Goal: Task Accomplishment & Management: Complete application form

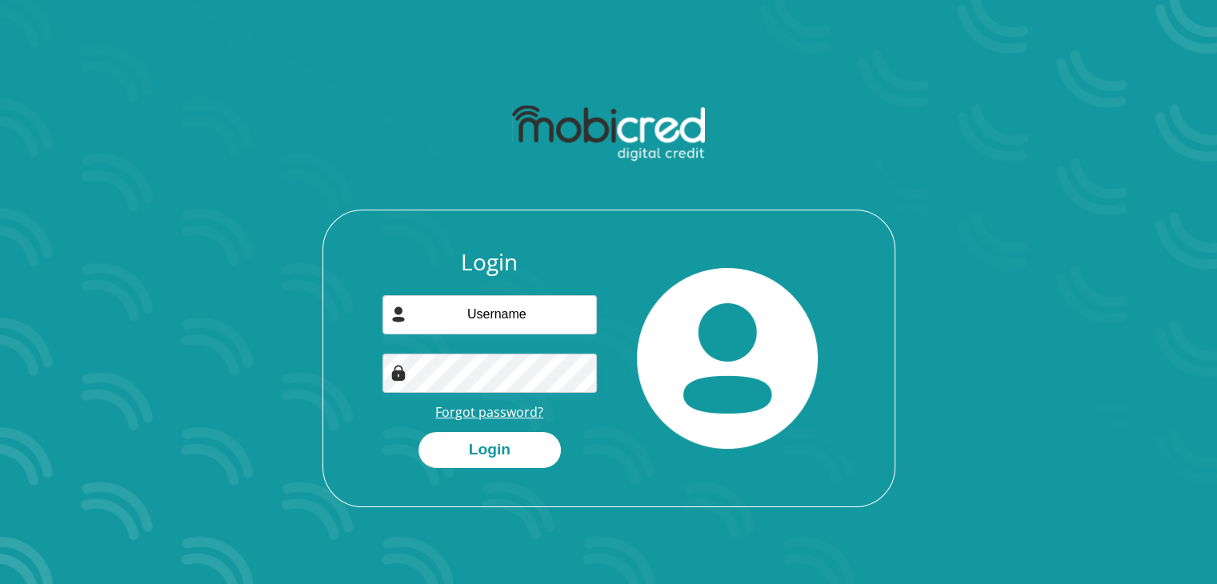
click at [493, 411] on link "Forgot password?" at bounding box center [489, 412] width 108 height 18
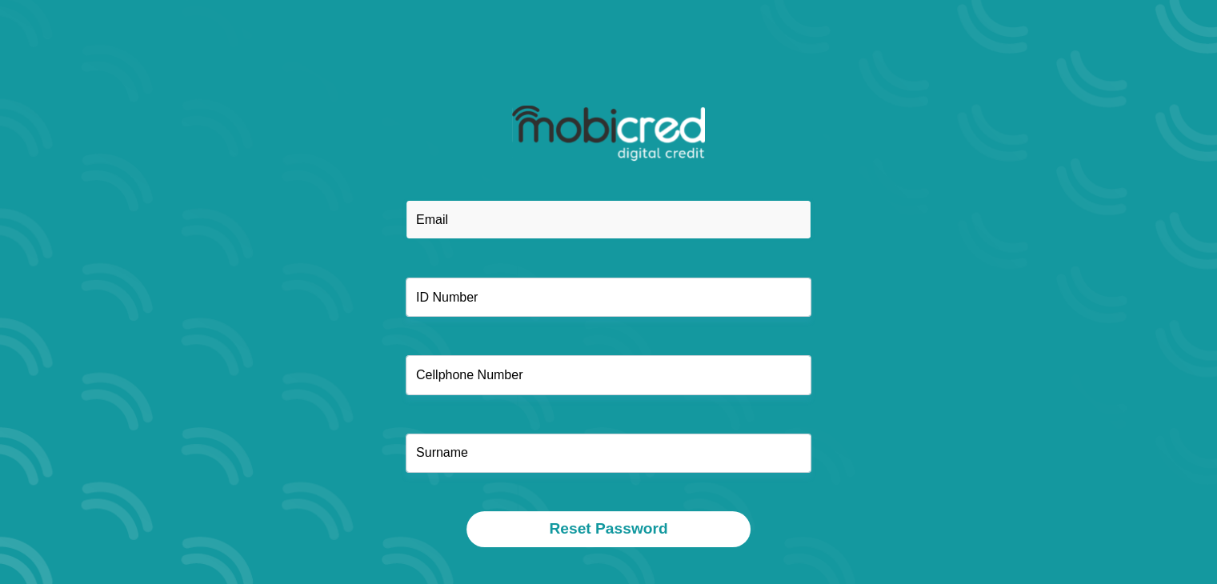
click at [478, 221] on input "email" at bounding box center [609, 219] width 406 height 39
type input "Tshegofatsoshai1@gmail.com"
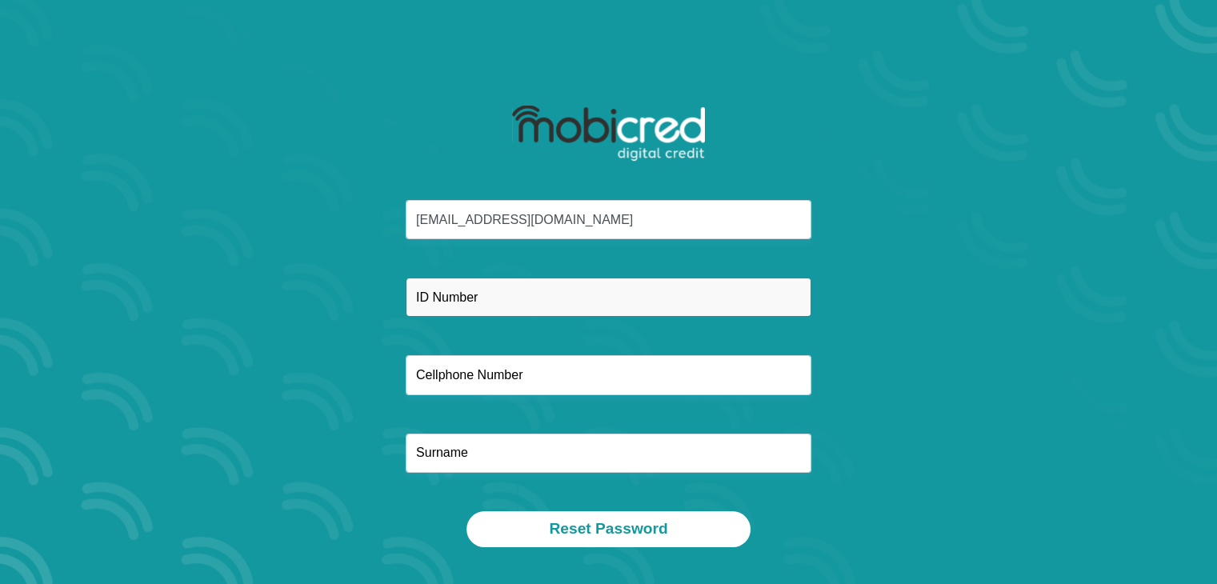
click at [551, 295] on input "text" at bounding box center [609, 297] width 406 height 39
type input "9302180245087"
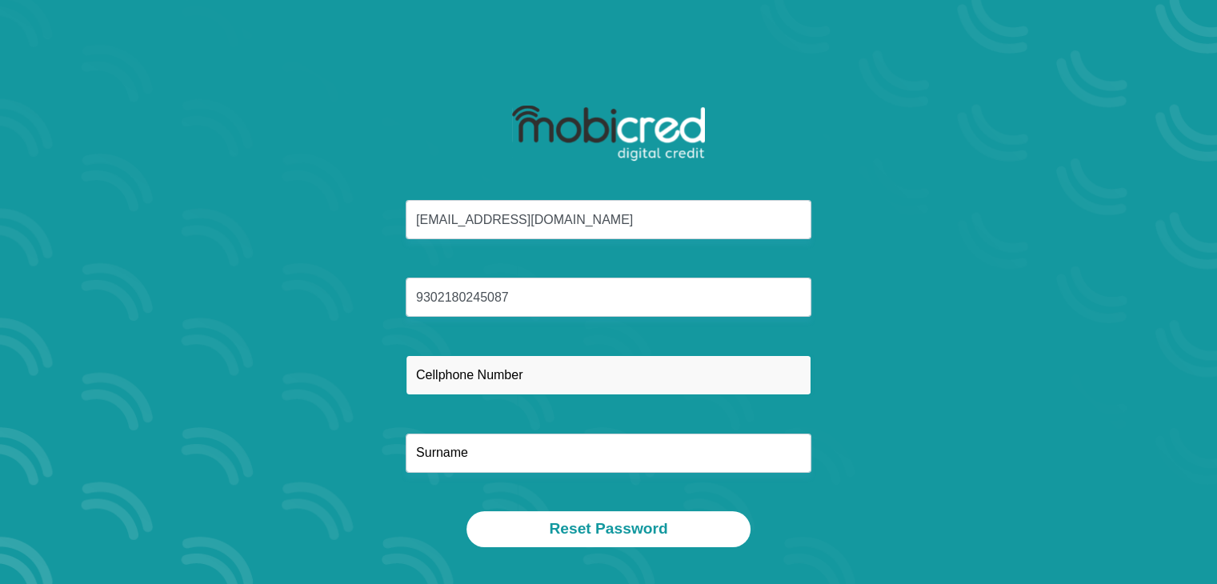
click at [535, 384] on input "text" at bounding box center [609, 374] width 406 height 39
type input "0782412767"
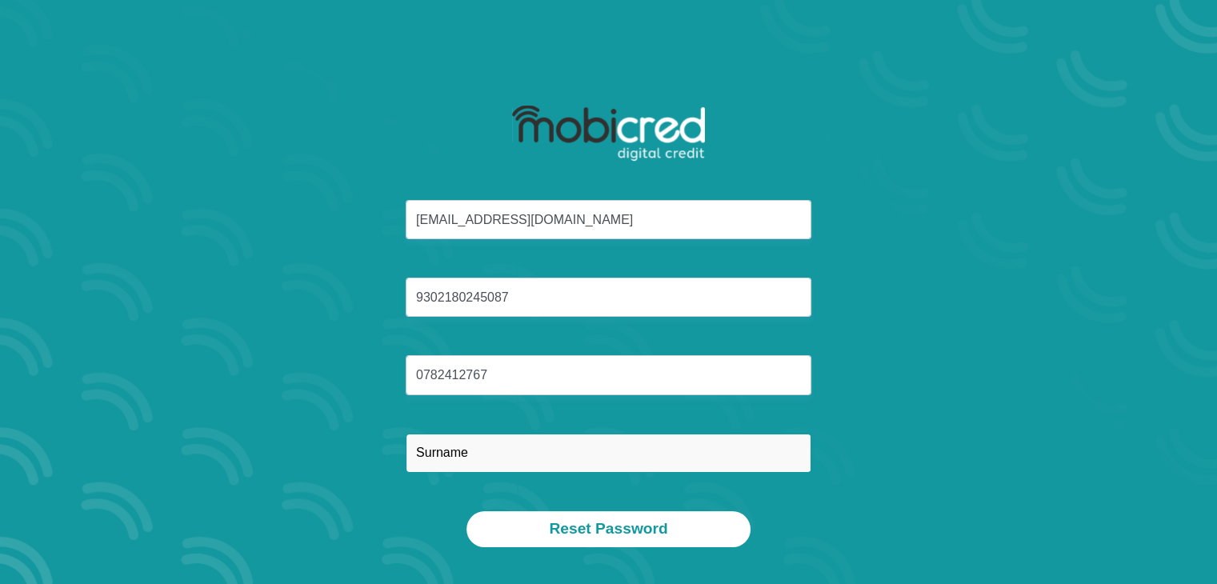
click at [538, 455] on input "text" at bounding box center [609, 453] width 406 height 39
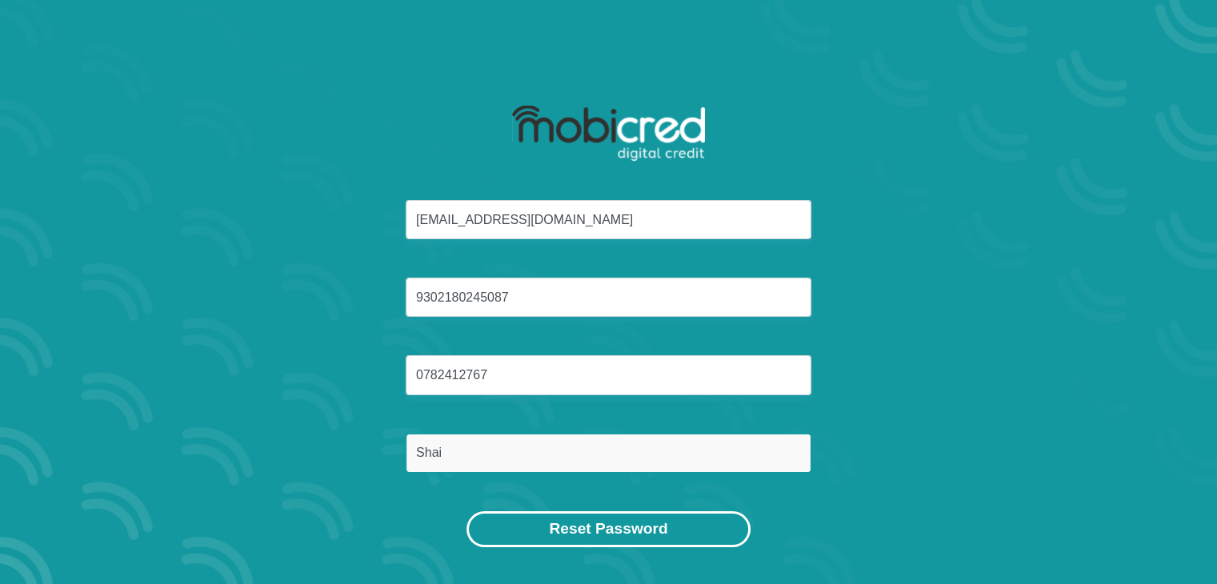
type input "Shai"
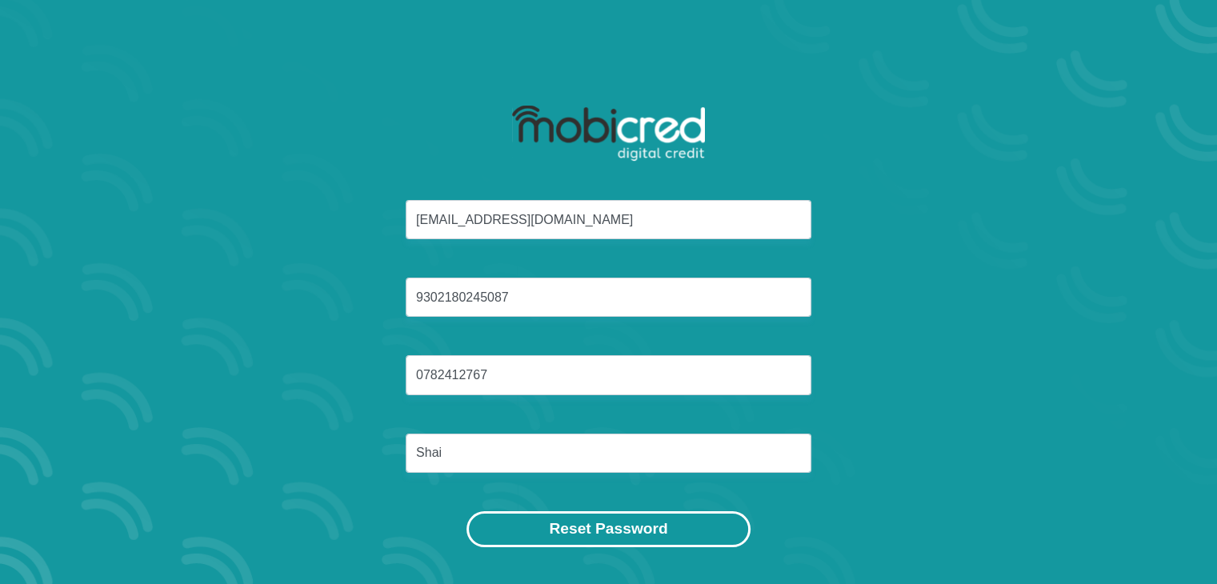
click at [557, 535] on button "Reset Password" at bounding box center [608, 529] width 283 height 36
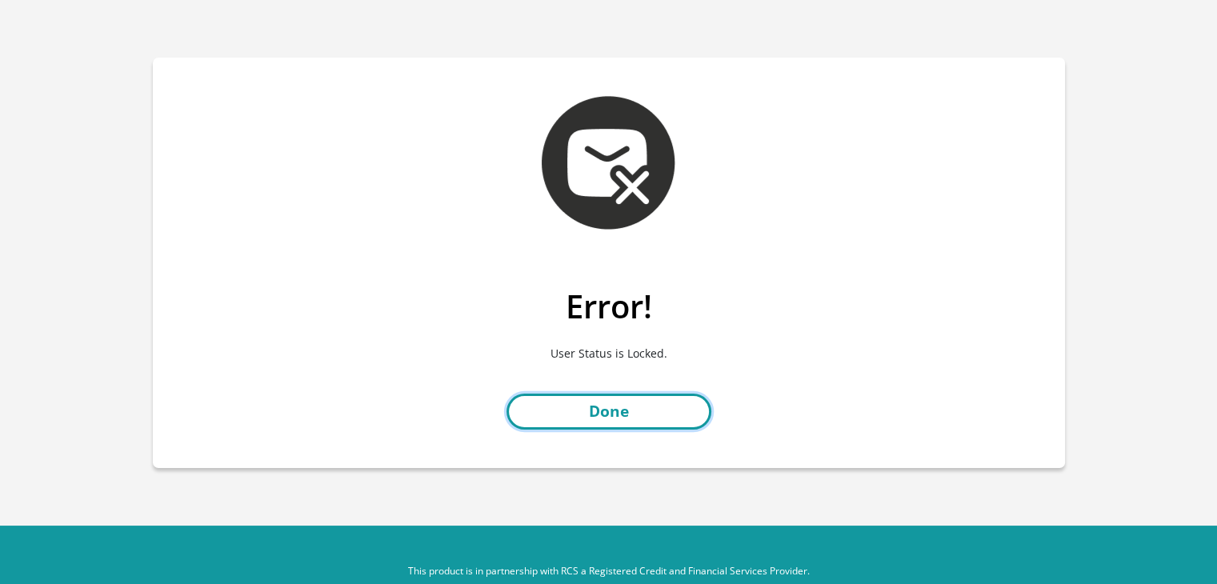
click at [619, 417] on link "Done" at bounding box center [609, 412] width 205 height 36
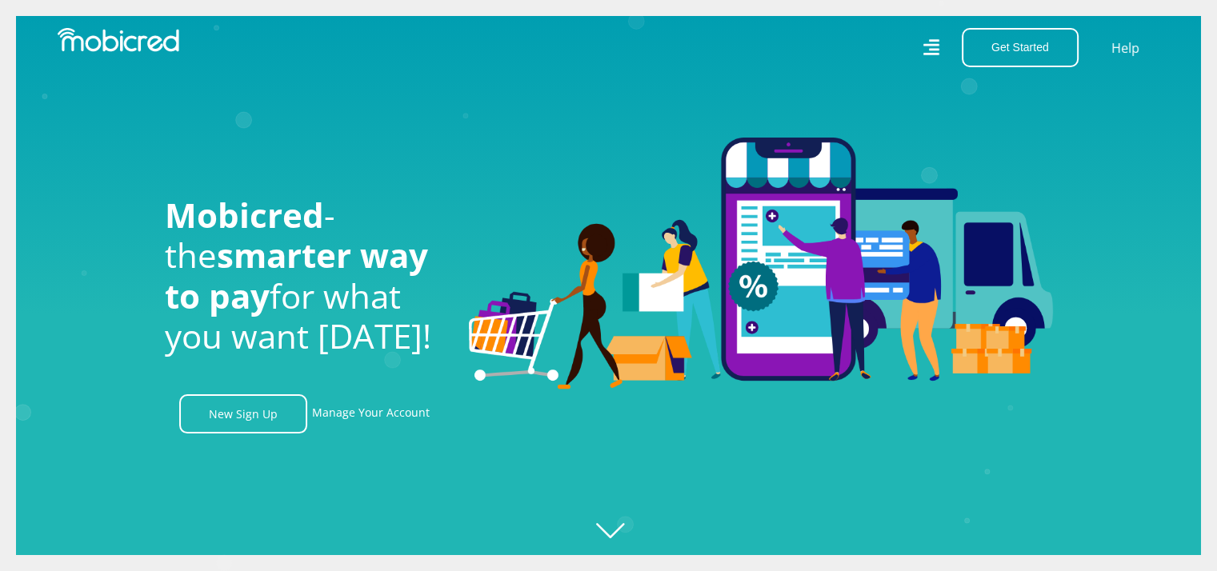
scroll to position [0, 1825]
